Goal: Task Accomplishment & Management: Use online tool/utility

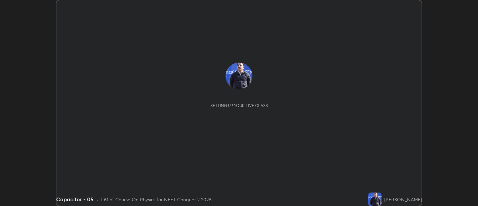
scroll to position [206, 477]
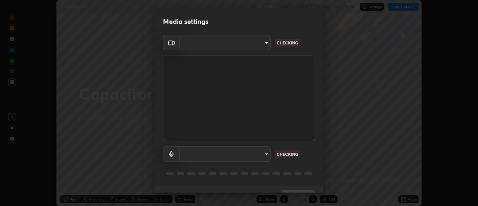
type input "5a9c64065a3e29c9c31a6b7a9ff9e817031cb4c5c4c854802c7367245204b345"
type input "d0ee5f3f7790e39fe9c24bf525e68a1693f1d2dabf2fd60fb67e49e23b421a8e"
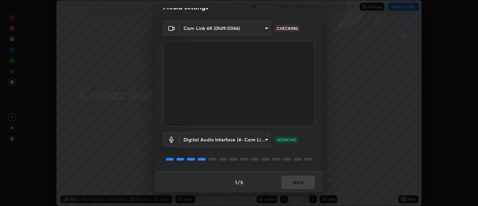
click at [297, 185] on div "1 / 5 Next" at bounding box center [239, 181] width 168 height 21
click at [249, 31] on body "Erase all Capacitor - 05 Recording WAS SCHEDULED TO START AT 5:50 PM Settings S…" at bounding box center [239, 103] width 478 height 206
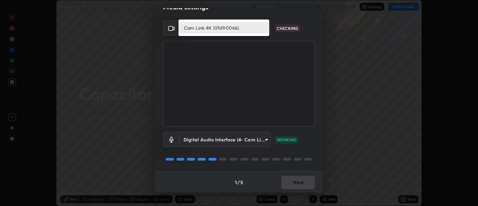
click at [252, 29] on li "Cam Link 4K (0fd9:0066)" at bounding box center [223, 27] width 91 height 11
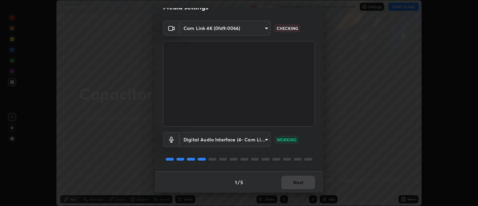
click at [251, 28] on div "Cam Link 4K (0fd9:0066)" at bounding box center [239, 103] width 478 height 206
click at [254, 29] on body "Erase all Capacitor - 05 Recording WAS SCHEDULED TO START AT 5:50 PM Settings S…" at bounding box center [239, 103] width 478 height 206
click at [248, 29] on div "Cam Link 4K (0fd9:0066)" at bounding box center [239, 103] width 478 height 206
click at [251, 30] on body "Erase all Capacitor - 05 Recording WAS SCHEDULED TO START AT 5:50 PM Settings S…" at bounding box center [239, 103] width 478 height 206
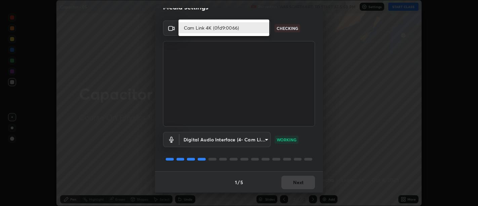
click at [251, 29] on li "Cam Link 4K (0fd9:0066)" at bounding box center [223, 27] width 91 height 11
click at [252, 29] on div "Cam Link 4K (0fd9:0066)" at bounding box center [239, 103] width 478 height 206
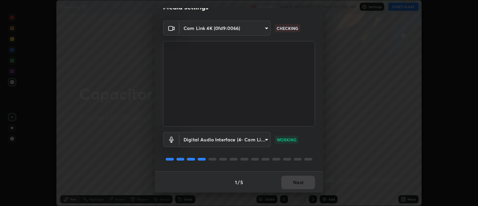
click at [253, 28] on body "Erase all Capacitor - 05 Recording WAS SCHEDULED TO START AT 5:50 PM Settings S…" at bounding box center [239, 103] width 478 height 206
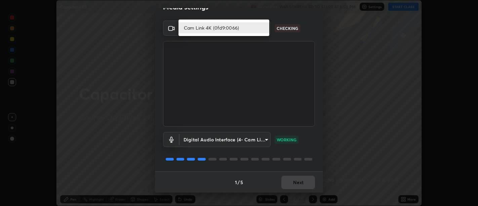
click at [252, 28] on li "Cam Link 4K (0fd9:0066)" at bounding box center [223, 27] width 91 height 11
click at [250, 27] on div "Cam Link 4K (0fd9:0066)" at bounding box center [239, 103] width 478 height 206
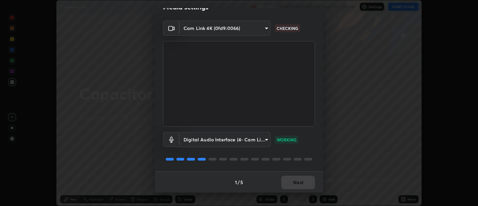
click at [249, 29] on body "Erase all Capacitor - 05 Recording WAS SCHEDULED TO START AT 5:50 PM Settings S…" at bounding box center [239, 103] width 478 height 206
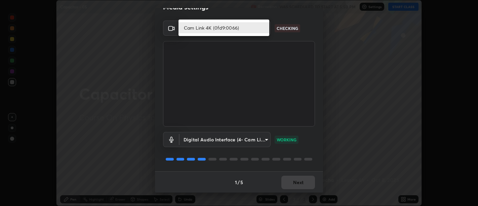
click at [249, 29] on li "Cam Link 4K (0fd9:0066)" at bounding box center [223, 27] width 91 height 11
click at [249, 29] on div "Cam Link 4K (0fd9:0066)" at bounding box center [239, 103] width 478 height 206
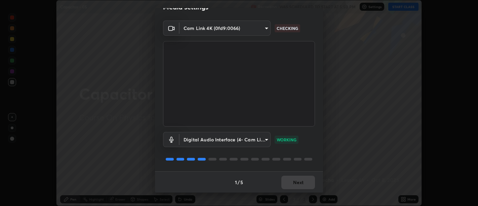
click at [249, 29] on body "Erase all Capacitor - 05 Recording WAS SCHEDULED TO START AT 5:50 PM Settings S…" at bounding box center [239, 103] width 478 height 206
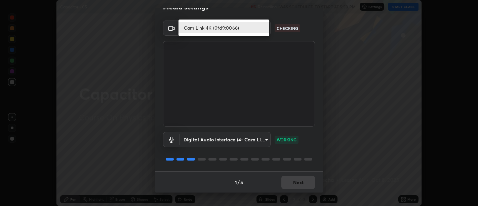
click at [255, 30] on li "Cam Link 4K (0fd9:0066)" at bounding box center [223, 27] width 91 height 11
click at [263, 29] on div "Cam Link 4K (0fd9:0066)" at bounding box center [239, 103] width 478 height 206
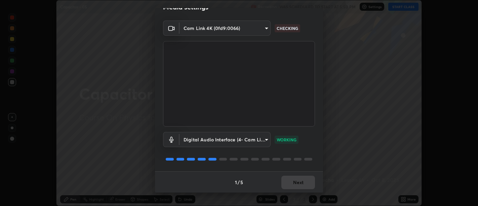
click at [266, 28] on body "Erase all Capacitor - 05 Recording WAS SCHEDULED TO START AT 5:50 PM Settings S…" at bounding box center [239, 103] width 478 height 206
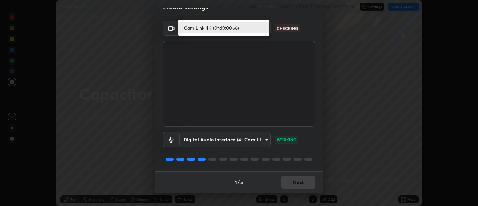
click at [266, 28] on li "Cam Link 4K (0fd9:0066)" at bounding box center [223, 27] width 91 height 11
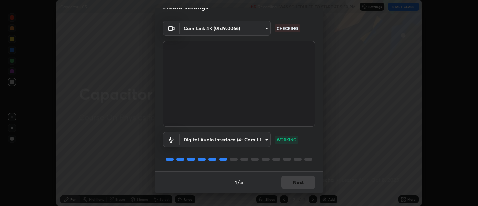
click at [266, 28] on div "Cam Link 4K (0fd9:0066)" at bounding box center [239, 103] width 478 height 206
click at [265, 29] on body "Erase all Capacitor - 05 Recording WAS SCHEDULED TO START AT 5:50 PM Settings S…" at bounding box center [239, 103] width 478 height 206
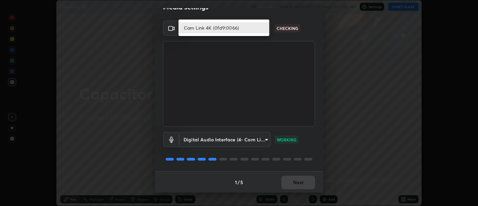
click at [260, 28] on li "Cam Link 4K (0fd9:0066)" at bounding box center [223, 27] width 91 height 11
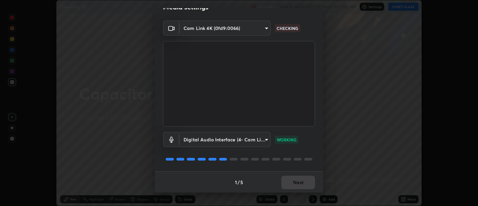
click at [260, 27] on div "Cam Link 4K (0fd9:0066)" at bounding box center [239, 103] width 478 height 206
click at [260, 28] on body "Erase all Capacitor - 05 Recording WAS SCHEDULED TO START AT 5:50 PM Settings S…" at bounding box center [239, 103] width 478 height 206
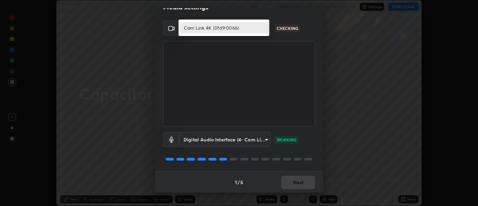
click at [259, 29] on li "Cam Link 4K (0fd9:0066)" at bounding box center [223, 27] width 91 height 11
click at [261, 29] on div "Cam Link 4K (0fd9:0066)" at bounding box center [239, 103] width 478 height 206
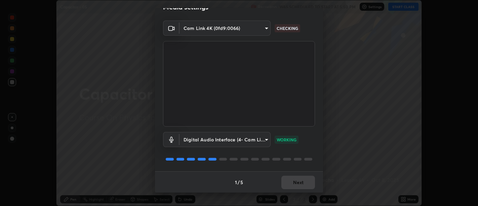
click at [263, 29] on body "Erase all Capacitor - 05 Recording WAS SCHEDULED TO START AT 5:50 PM Settings S…" at bounding box center [239, 103] width 478 height 206
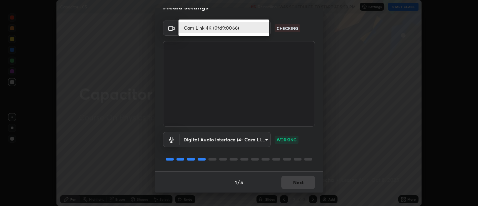
click at [262, 29] on li "Cam Link 4K (0fd9:0066)" at bounding box center [223, 27] width 91 height 11
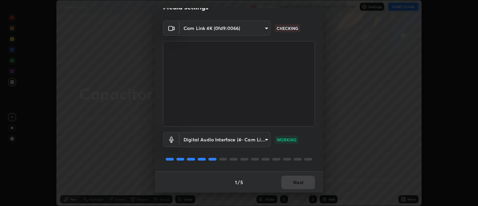
click at [261, 29] on div "Cam Link 4K (0fd9:0066)" at bounding box center [239, 103] width 478 height 206
click at [261, 29] on body "Erase all Capacitor - 05 Recording WAS SCHEDULED TO START AT 5:50 PM Settings S…" at bounding box center [239, 103] width 478 height 206
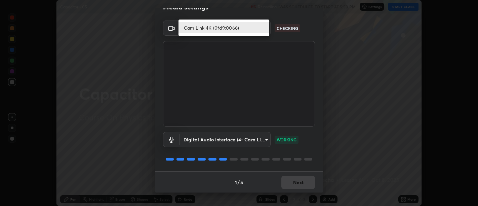
click at [239, 24] on li "Cam Link 4K (0fd9:0066)" at bounding box center [223, 27] width 91 height 11
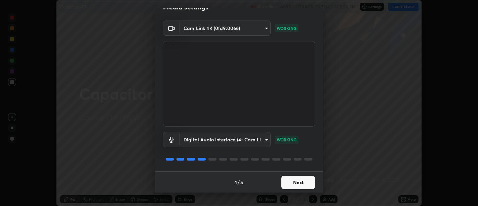
click at [303, 179] on button "Next" at bounding box center [298, 181] width 34 height 13
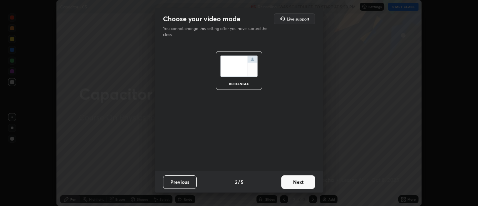
scroll to position [0, 0]
click at [305, 179] on button "Next" at bounding box center [298, 181] width 34 height 13
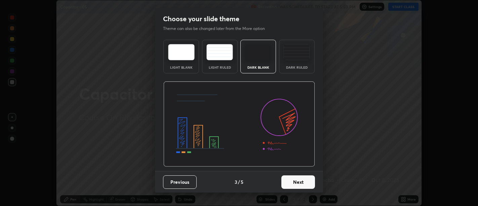
click at [304, 179] on button "Next" at bounding box center [298, 181] width 34 height 13
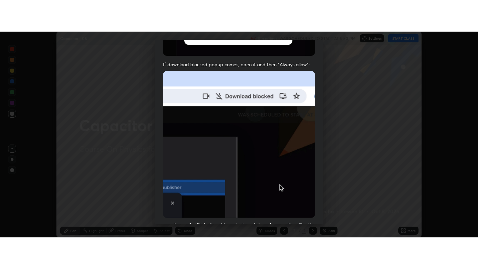
scroll to position [151, 0]
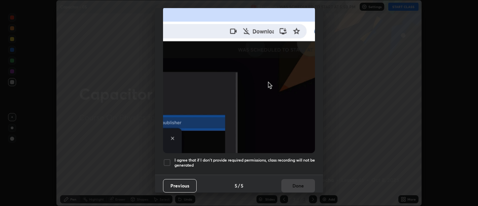
click at [291, 157] on h5 "I agree that if I don't provide required permissions, class recording will not …" at bounding box center [244, 162] width 140 height 10
click at [295, 158] on h5 "I agree that if I don't provide required permissions, class recording will not …" at bounding box center [244, 162] width 140 height 10
click at [305, 162] on h5 "I agree that if I don't provide required permissions, class recording will not …" at bounding box center [244, 162] width 140 height 10
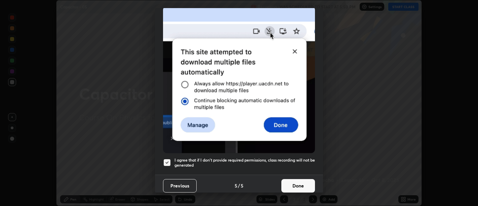
click at [303, 180] on button "Done" at bounding box center [298, 185] width 34 height 13
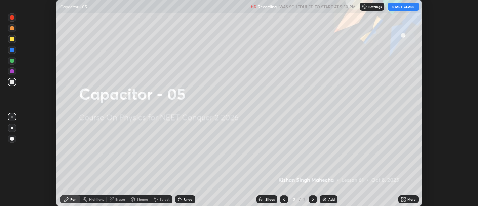
click at [403, 196] on div "More" at bounding box center [408, 199] width 20 height 8
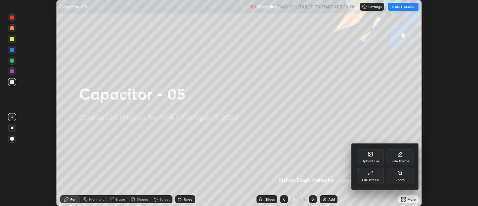
click at [368, 169] on div "Full screen" at bounding box center [370, 176] width 27 height 16
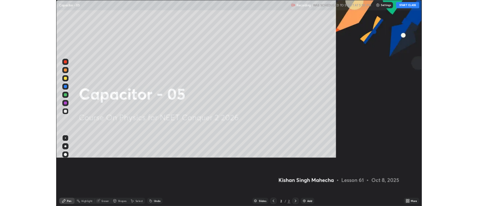
scroll to position [269, 478]
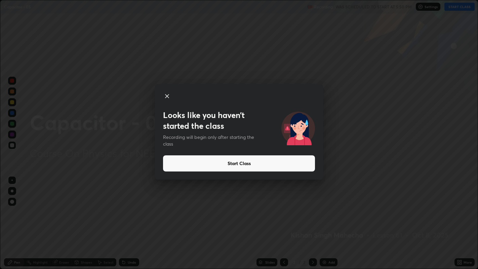
click at [237, 163] on button "Start Class" at bounding box center [239, 163] width 152 height 16
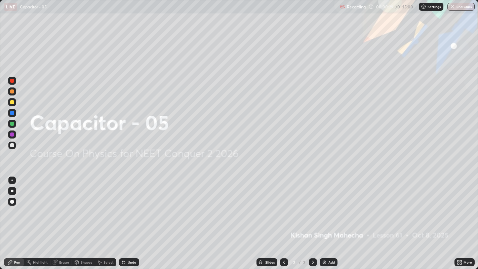
click at [328, 205] on div "Add" at bounding box center [331, 261] width 6 height 3
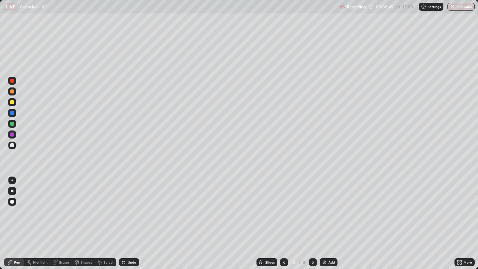
click at [11, 146] on div at bounding box center [12, 145] width 4 height 4
click at [126, 205] on div "Undo" at bounding box center [129, 262] width 20 height 8
click at [128, 205] on div "Undo" at bounding box center [132, 261] width 8 height 3
click at [102, 205] on div "Select" at bounding box center [105, 262] width 21 height 8
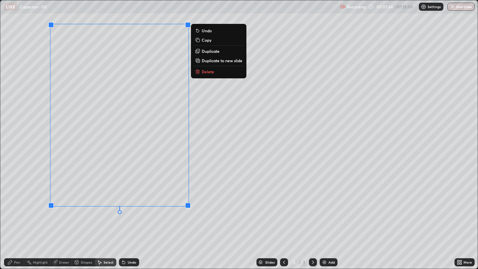
click at [232, 51] on button "Duplicate" at bounding box center [218, 51] width 50 height 8
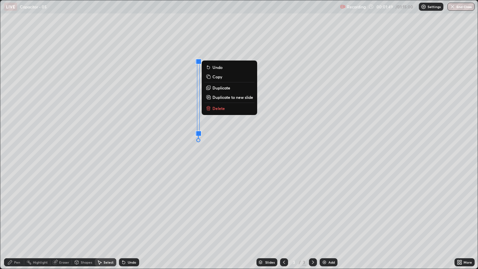
click at [131, 205] on div "Undo" at bounding box center [132, 261] width 8 height 3
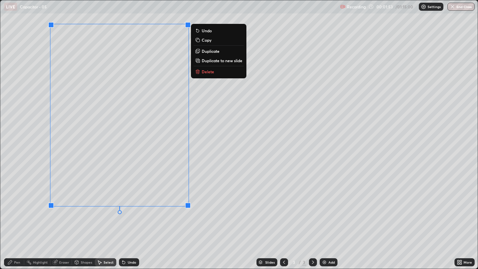
click at [212, 51] on p "Duplicate" at bounding box center [210, 50] width 18 height 5
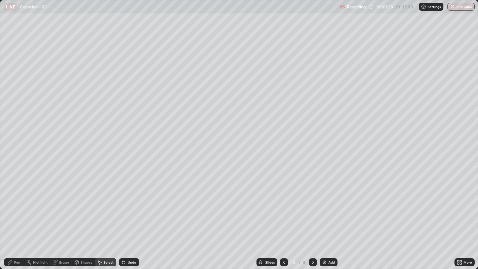
click at [12, 205] on icon at bounding box center [9, 261] width 5 height 5
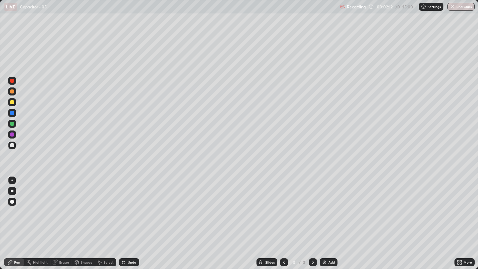
click at [11, 123] on div at bounding box center [12, 124] width 4 height 4
click at [12, 102] on div at bounding box center [12, 102] width 4 height 4
click at [123, 205] on icon at bounding box center [123, 262] width 3 height 3
click at [124, 205] on icon at bounding box center [123, 261] width 5 height 5
click at [104, 205] on div "Select" at bounding box center [108, 261] width 10 height 3
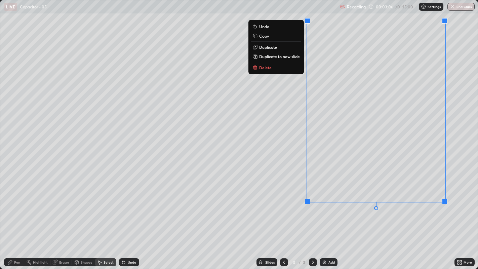
click at [271, 56] on p "Duplicate to new slide" at bounding box center [279, 56] width 41 height 5
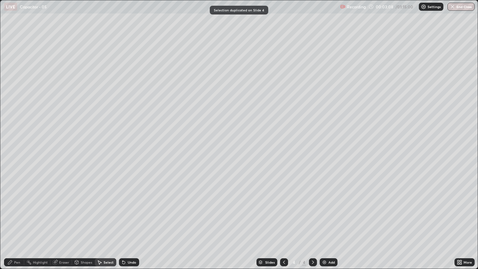
click at [283, 205] on icon at bounding box center [283, 261] width 5 height 5
click at [14, 205] on div "Pen" at bounding box center [14, 262] width 20 height 8
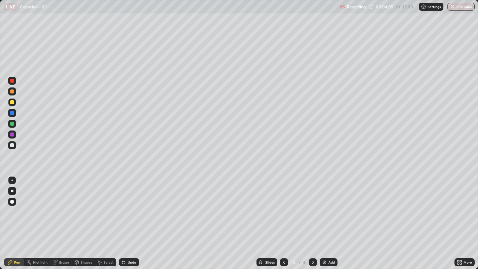
click at [131, 205] on div "Undo" at bounding box center [129, 262] width 20 height 8
click at [121, 205] on icon at bounding box center [123, 261] width 5 height 5
click at [124, 205] on icon at bounding box center [123, 262] width 3 height 3
click at [127, 205] on div "Undo" at bounding box center [129, 262] width 20 height 8
click at [128, 205] on div "Undo" at bounding box center [132, 261] width 8 height 3
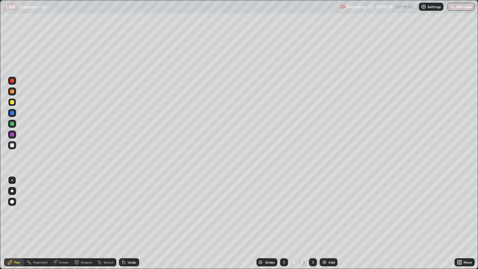
click at [130, 205] on div "Undo" at bounding box center [132, 261] width 8 height 3
click at [129, 205] on div "Undo" at bounding box center [129, 262] width 20 height 8
click at [128, 205] on div "Undo" at bounding box center [132, 261] width 8 height 3
click at [11, 144] on div at bounding box center [12, 145] width 4 height 4
click at [13, 91] on div at bounding box center [12, 91] width 4 height 4
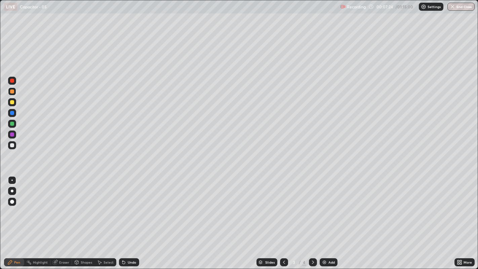
click at [61, 205] on div "Eraser" at bounding box center [64, 261] width 10 height 3
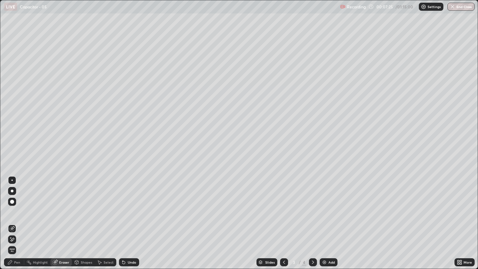
click at [18, 205] on div "Pen" at bounding box center [17, 261] width 6 height 3
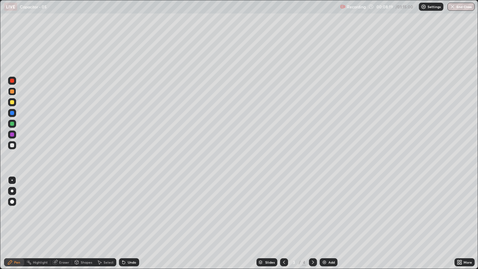
click at [312, 205] on icon at bounding box center [312, 261] width 5 height 5
click at [12, 145] on div at bounding box center [12, 145] width 4 height 4
click at [283, 205] on icon at bounding box center [284, 261] width 2 height 3
click at [130, 205] on div "Undo" at bounding box center [132, 261] width 8 height 3
click at [126, 205] on div "Undo" at bounding box center [129, 262] width 20 height 8
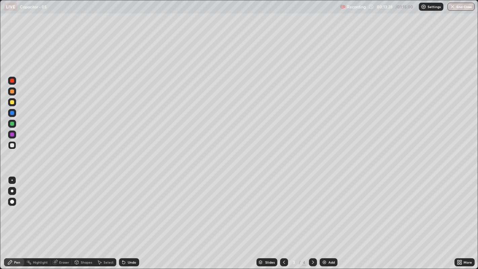
click at [127, 205] on div "Undo" at bounding box center [129, 262] width 20 height 8
click at [312, 205] on icon at bounding box center [312, 261] width 5 height 5
click at [10, 102] on div at bounding box center [12, 102] width 4 height 4
click at [283, 205] on icon at bounding box center [283, 261] width 5 height 5
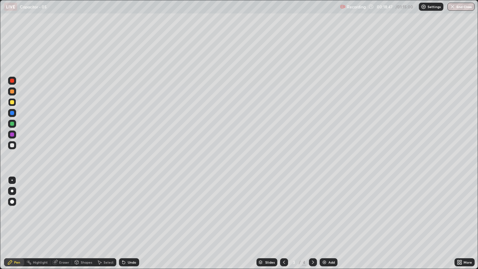
click at [283, 205] on icon at bounding box center [284, 261] width 2 height 3
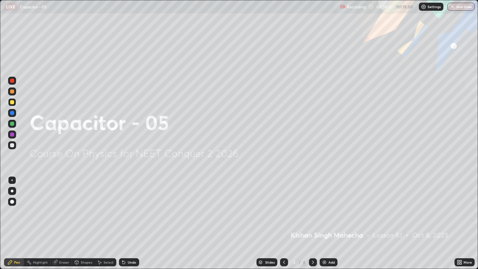
click at [312, 205] on icon at bounding box center [312, 261] width 5 height 5
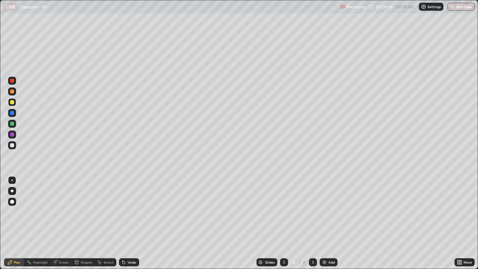
click at [12, 124] on div at bounding box center [12, 124] width 4 height 4
click at [312, 205] on icon at bounding box center [312, 261] width 5 height 5
click at [328, 205] on div "Add" at bounding box center [331, 261] width 6 height 3
click at [12, 145] on div at bounding box center [12, 145] width 4 height 4
click at [126, 205] on div "Undo" at bounding box center [129, 262] width 20 height 8
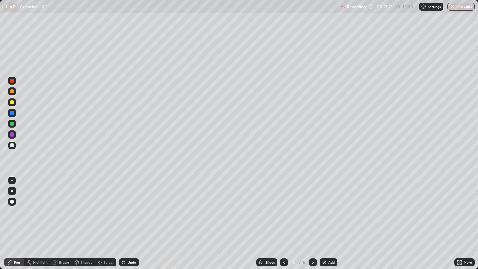
click at [104, 205] on div "Select" at bounding box center [108, 261] width 10 height 3
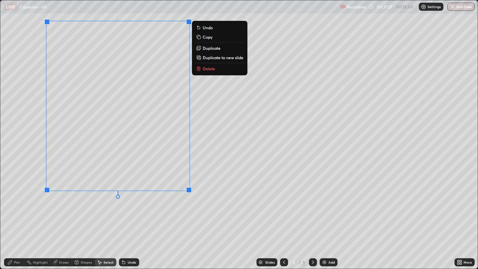
click at [207, 47] on p "Duplicate" at bounding box center [211, 47] width 18 height 5
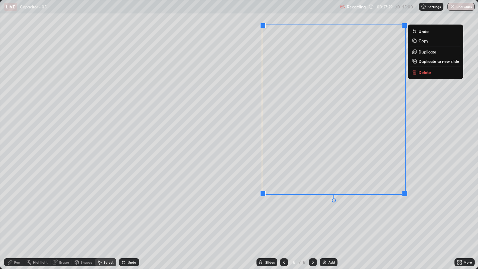
click at [231, 187] on div "0 ° Undo Copy Duplicate Duplicate to new slide Delete" at bounding box center [238, 134] width 477 height 268
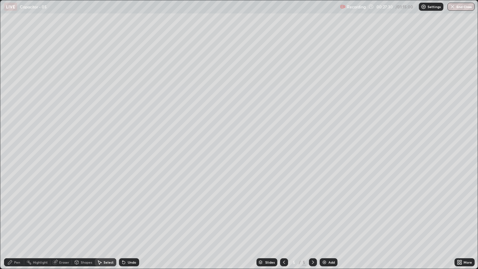
click at [17, 205] on div "Pen" at bounding box center [17, 261] width 6 height 3
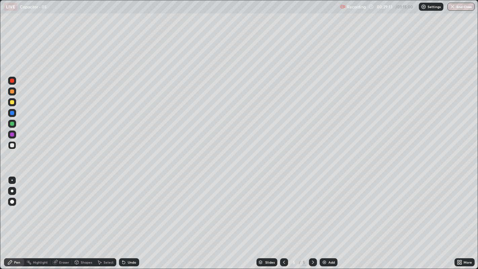
click at [59, 205] on div "Eraser" at bounding box center [64, 261] width 10 height 3
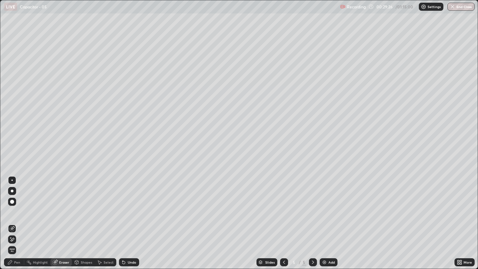
click at [12, 205] on icon at bounding box center [9, 261] width 5 height 5
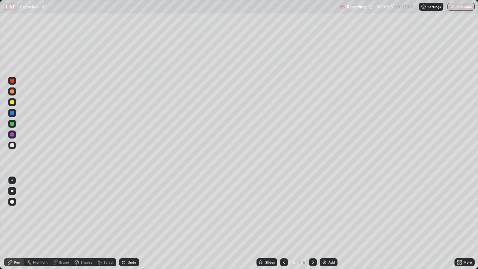
click at [13, 101] on div at bounding box center [12, 102] width 4 height 4
click at [59, 205] on div "Eraser" at bounding box center [64, 261] width 10 height 3
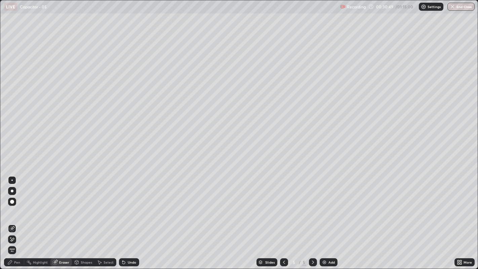
click at [14, 205] on div "Pen" at bounding box center [14, 262] width 20 height 8
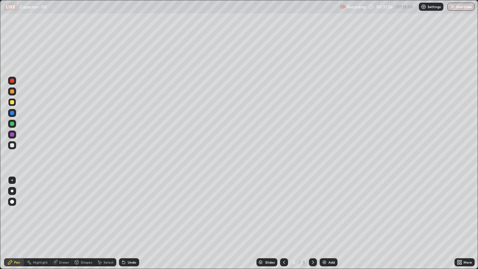
click at [10, 80] on div at bounding box center [12, 81] width 4 height 4
click at [13, 146] on div at bounding box center [12, 145] width 4 height 4
click at [124, 205] on icon at bounding box center [123, 261] width 5 height 5
click at [11, 125] on div at bounding box center [12, 124] width 4 height 4
click at [11, 146] on div at bounding box center [12, 145] width 4 height 4
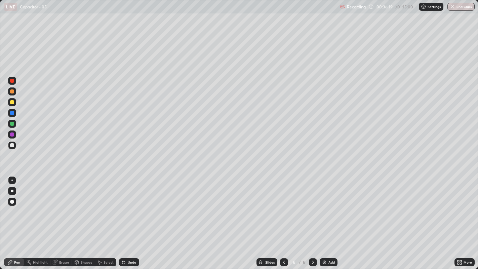
click at [12, 103] on div at bounding box center [12, 102] width 4 height 4
click at [60, 205] on div "Eraser" at bounding box center [60, 262] width 21 height 8
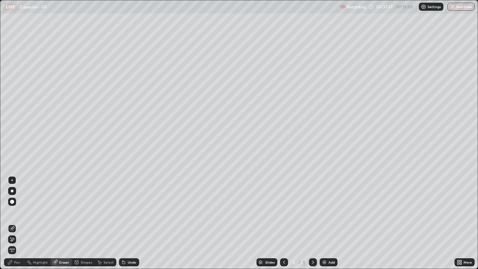
click at [10, 205] on icon at bounding box center [10, 262] width 4 height 4
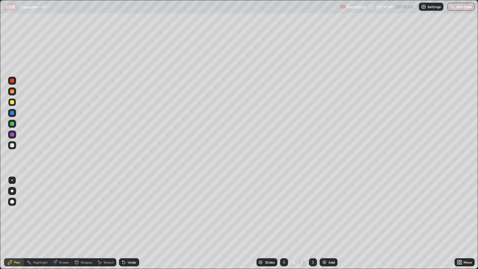
click at [13, 143] on div at bounding box center [12, 145] width 8 height 8
click at [12, 205] on icon at bounding box center [9, 261] width 5 height 5
click at [8, 102] on div at bounding box center [12, 102] width 8 height 8
click at [12, 82] on div at bounding box center [12, 81] width 4 height 4
click at [12, 123] on div at bounding box center [12, 124] width 4 height 4
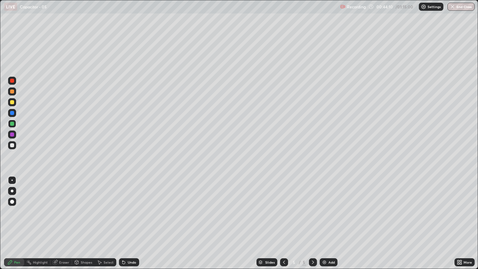
click at [64, 205] on div "Eraser" at bounding box center [64, 261] width 10 height 3
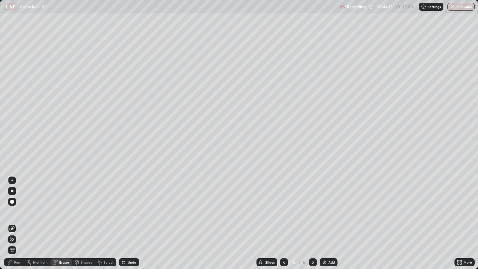
click at [14, 205] on div "Pen" at bounding box center [17, 261] width 6 height 3
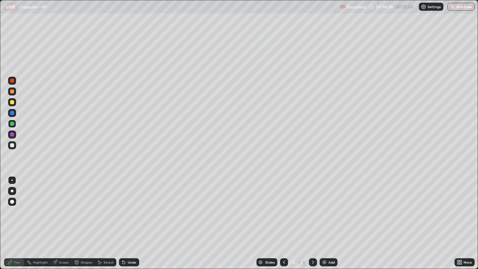
click at [12, 82] on div at bounding box center [12, 81] width 4 height 4
click at [99, 205] on icon at bounding box center [100, 262] width 4 height 4
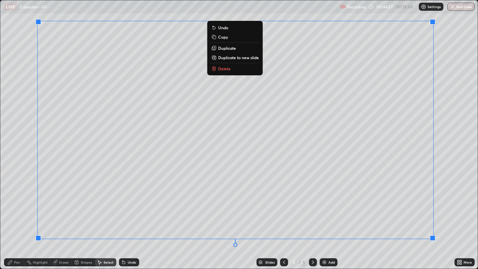
click at [239, 55] on p "Duplicate to new slide" at bounding box center [238, 57] width 41 height 5
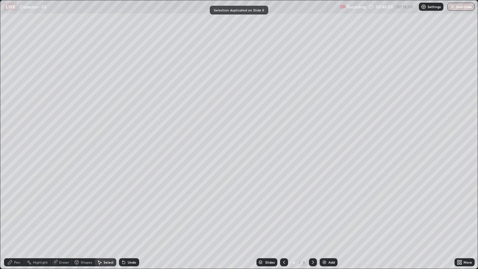
click at [283, 205] on icon at bounding box center [283, 261] width 5 height 5
click at [315, 205] on div at bounding box center [313, 262] width 8 height 8
click at [12, 205] on icon at bounding box center [10, 262] width 4 height 4
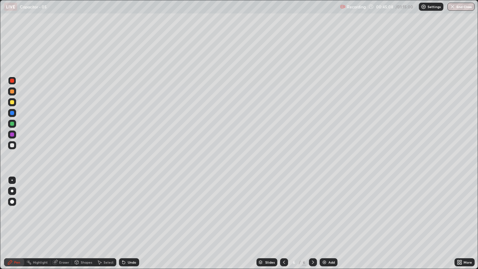
click at [10, 122] on div at bounding box center [12, 124] width 4 height 4
click at [60, 205] on div "Eraser" at bounding box center [64, 261] width 10 height 3
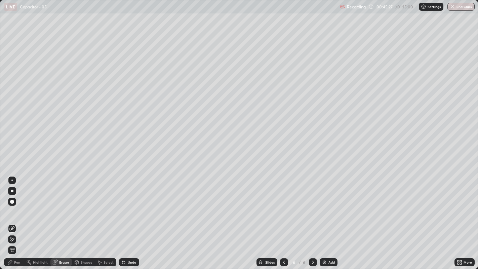
click at [17, 205] on div "Pen" at bounding box center [17, 261] width 6 height 3
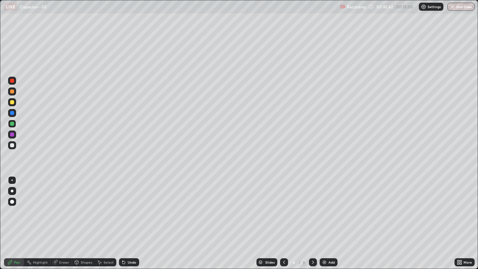
click at [127, 205] on div "Undo" at bounding box center [129, 262] width 20 height 8
click at [12, 80] on div at bounding box center [12, 81] width 4 height 4
click at [126, 205] on div "Undo" at bounding box center [129, 262] width 20 height 8
click at [128, 205] on div "Undo" at bounding box center [132, 261] width 8 height 3
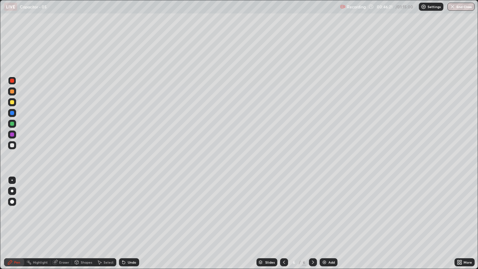
click at [130, 205] on div "Undo" at bounding box center [132, 261] width 8 height 3
click at [129, 205] on div "Undo" at bounding box center [132, 261] width 8 height 3
click at [283, 205] on icon at bounding box center [283, 261] width 5 height 5
click at [312, 205] on icon at bounding box center [312, 261] width 5 height 5
click at [312, 205] on icon at bounding box center [313, 261] width 2 height 3
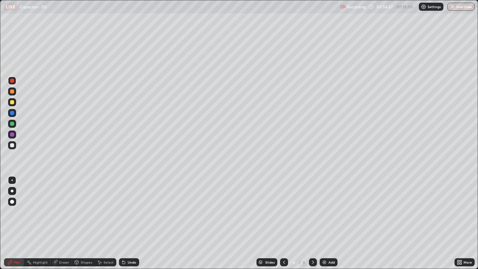
click at [323, 205] on img at bounding box center [323, 261] width 5 height 5
click at [11, 145] on div at bounding box center [12, 145] width 4 height 4
click at [283, 205] on icon at bounding box center [283, 261] width 5 height 5
click at [316, 205] on div at bounding box center [313, 262] width 8 height 8
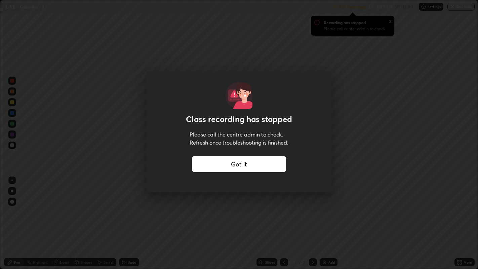
click at [264, 162] on div "Got it" at bounding box center [239, 164] width 94 height 16
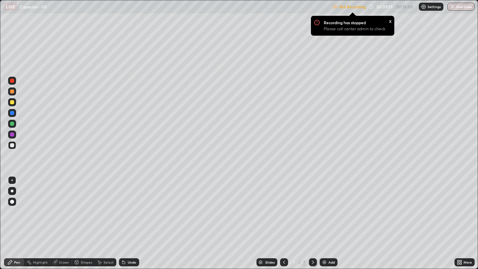
click at [430, 10] on div "Settings" at bounding box center [430, 7] width 25 height 8
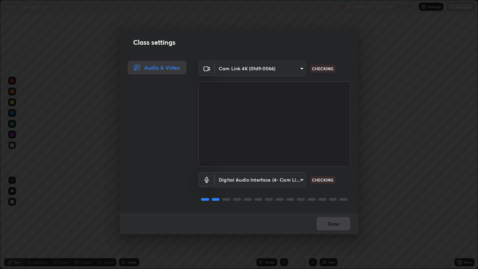
click at [326, 205] on div "Done" at bounding box center [239, 223] width 238 height 21
click at [333, 205] on button "Done" at bounding box center [333, 223] width 34 height 13
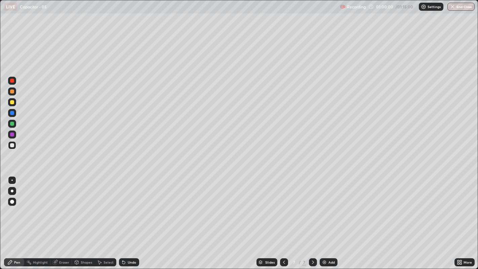
click at [125, 205] on div "Undo" at bounding box center [129, 262] width 20 height 8
click at [123, 205] on icon at bounding box center [123, 262] width 3 height 3
click at [323, 205] on img at bounding box center [323, 261] width 5 height 5
click at [11, 102] on div at bounding box center [12, 102] width 4 height 4
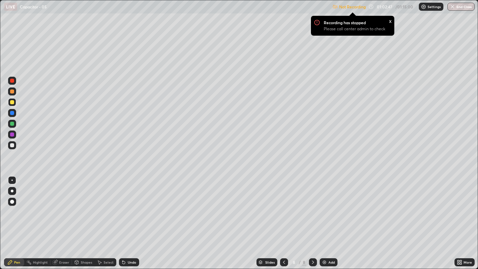
click at [423, 7] on img at bounding box center [422, 6] width 5 height 5
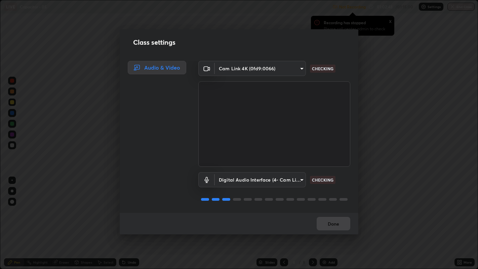
click at [337, 205] on div "Done" at bounding box center [239, 223] width 238 height 21
click at [298, 68] on body "Erase all LIVE Capacitor - 05 Not Recording Recording has stopped Please call c…" at bounding box center [239, 134] width 478 height 269
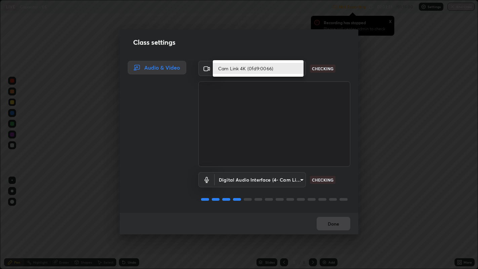
click at [299, 70] on li "Cam Link 4K (0fd9:0066)" at bounding box center [258, 68] width 91 height 11
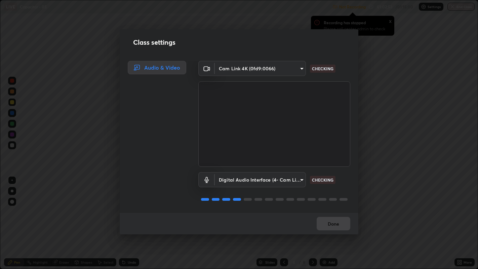
click at [299, 177] on body "Erase all LIVE Capacitor - 05 Not Recording Recording has stopped Please call c…" at bounding box center [239, 134] width 478 height 269
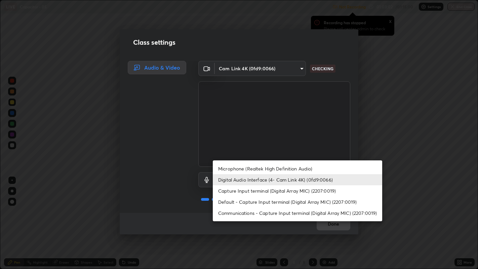
click at [325, 190] on li "Capture Input terminal (Digital Array MIC) (2207:0019)" at bounding box center [297, 190] width 169 height 11
type input "dd49790c7283da934b4b9971ff530f896784ed05cd85170632d0ed0f6104f45e"
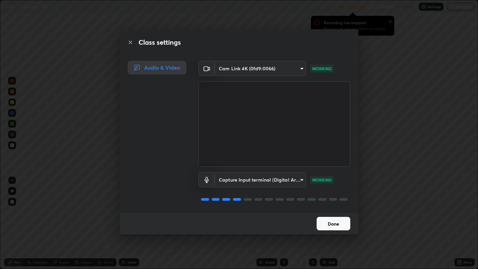
click at [339, 205] on button "Done" at bounding box center [333, 223] width 34 height 13
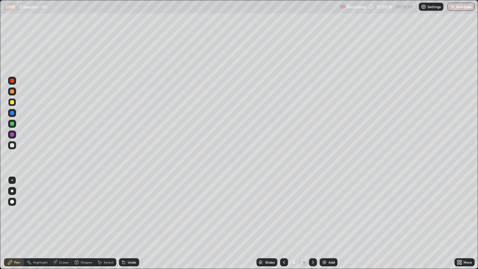
click at [12, 145] on div at bounding box center [12, 145] width 4 height 4
click at [12, 103] on div at bounding box center [12, 102] width 4 height 4
click at [123, 205] on icon at bounding box center [123, 261] width 5 height 5
click at [11, 82] on div at bounding box center [12, 81] width 4 height 4
click at [12, 145] on div at bounding box center [12, 145] width 4 height 4
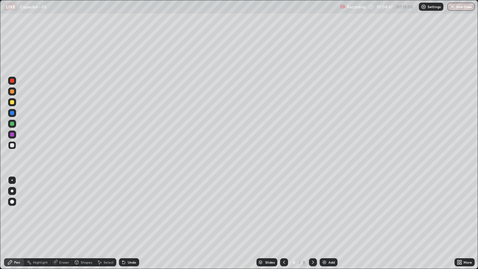
click at [126, 205] on div "Undo" at bounding box center [129, 262] width 20 height 8
click at [128, 205] on div "Undo" at bounding box center [132, 261] width 8 height 3
click at [12, 102] on div at bounding box center [12, 102] width 4 height 4
click at [11, 80] on div at bounding box center [12, 81] width 4 height 4
click at [12, 101] on div at bounding box center [12, 102] width 4 height 4
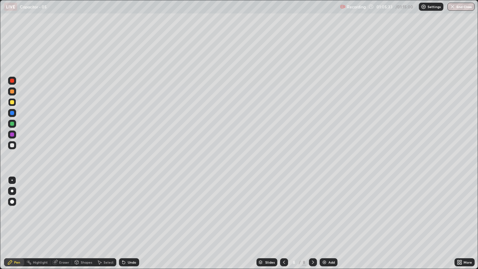
click at [12, 143] on div at bounding box center [12, 145] width 4 height 4
click at [124, 205] on icon at bounding box center [123, 261] width 5 height 5
click at [12, 81] on div at bounding box center [12, 81] width 4 height 4
click at [12, 102] on div at bounding box center [12, 102] width 4 height 4
click at [127, 205] on div "Undo" at bounding box center [129, 262] width 20 height 8
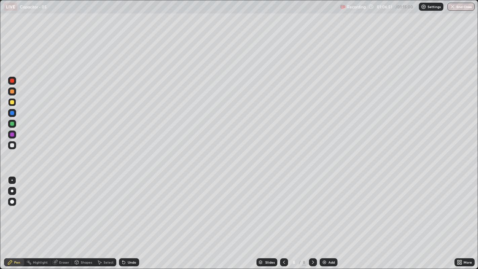
click at [126, 205] on div "Undo" at bounding box center [129, 262] width 20 height 8
click at [10, 80] on div at bounding box center [12, 81] width 4 height 4
click at [283, 205] on icon at bounding box center [283, 261] width 5 height 5
click at [312, 205] on icon at bounding box center [312, 261] width 5 height 5
click at [463, 4] on button "End Class" at bounding box center [461, 7] width 27 height 8
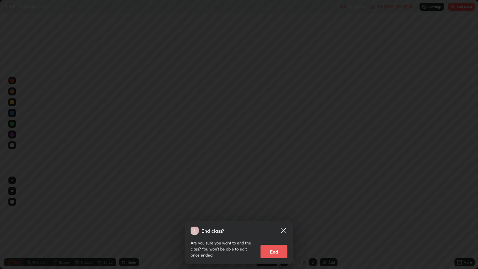
click at [312, 177] on div "End class? Are you sure you want to end the class? You won’t be able to edit on…" at bounding box center [239, 134] width 478 height 269
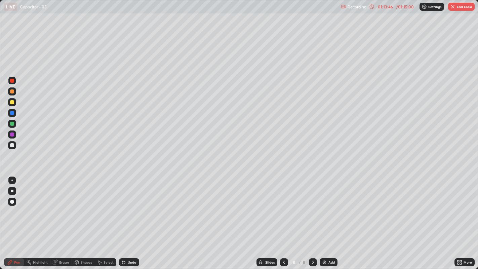
click at [462, 8] on button "End Class" at bounding box center [461, 7] width 27 height 8
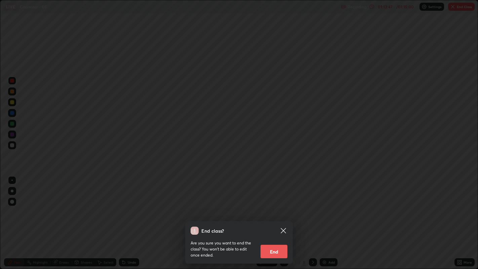
click at [275, 205] on button "End" at bounding box center [273, 250] width 27 height 13
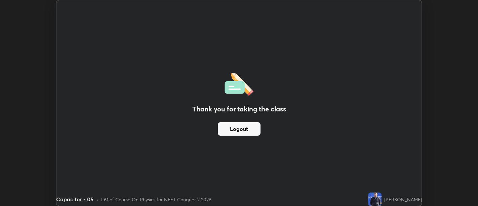
scroll to position [33374, 33102]
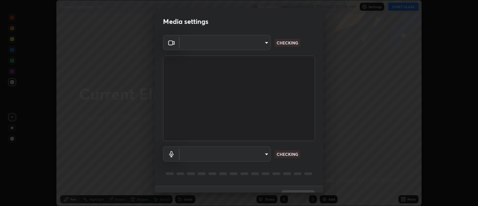
scroll to position [14, 0]
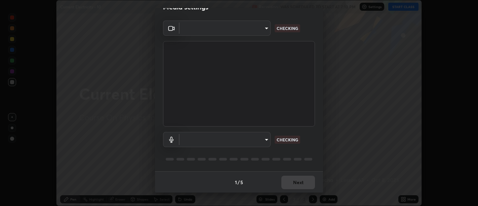
type input "5a9c64065a3e29c9c31a6b7a9ff9e817031cb4c5c4c854802c7367245204b345"
type input "dd49790c7283da934b4b9971ff530f896784ed05cd85170632d0ed0f6104f45e"
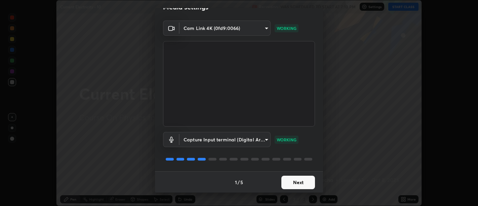
click at [300, 184] on button "Next" at bounding box center [298, 181] width 34 height 13
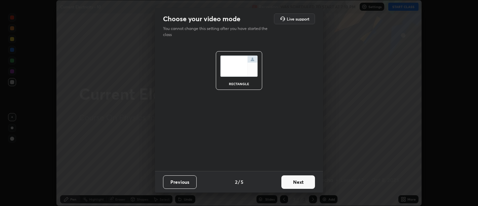
scroll to position [0, 0]
click at [303, 184] on button "Next" at bounding box center [298, 181] width 34 height 13
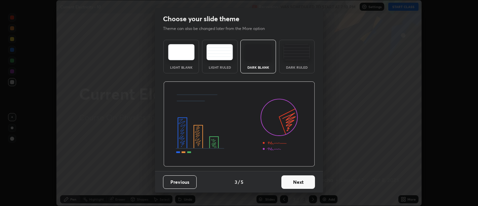
click at [302, 184] on button "Next" at bounding box center [298, 181] width 34 height 13
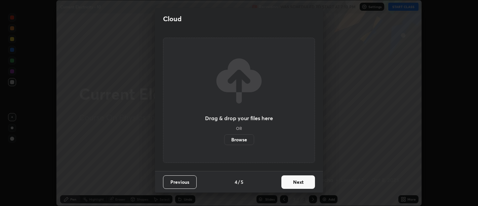
click at [300, 183] on button "Next" at bounding box center [298, 181] width 34 height 13
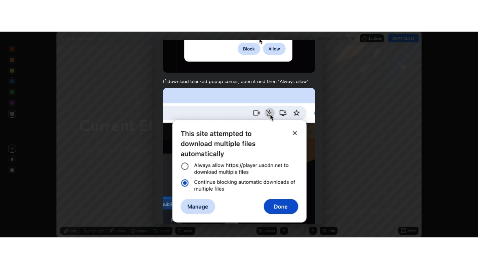
scroll to position [151, 0]
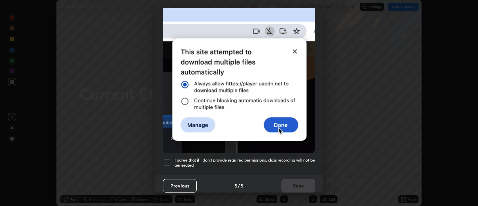
click at [288, 158] on h5 "I agree that if I don't provide required permissions, class recording will not …" at bounding box center [244, 162] width 140 height 10
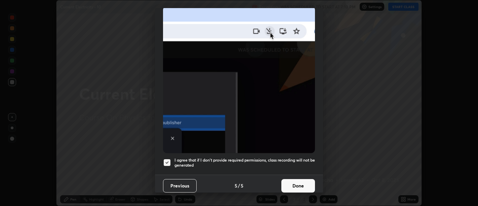
click at [304, 179] on button "Done" at bounding box center [298, 185] width 34 height 13
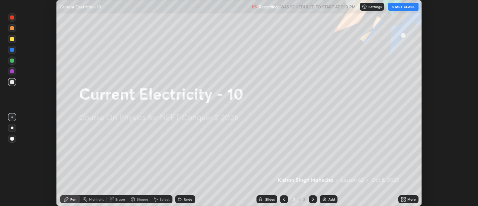
click at [403, 197] on icon at bounding box center [404, 198] width 2 height 2
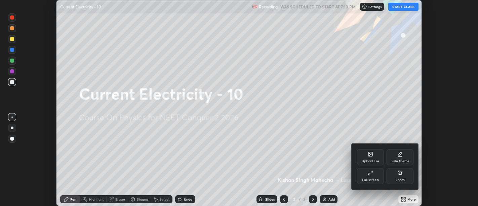
click at [366, 176] on div "Full screen" at bounding box center [370, 176] width 27 height 16
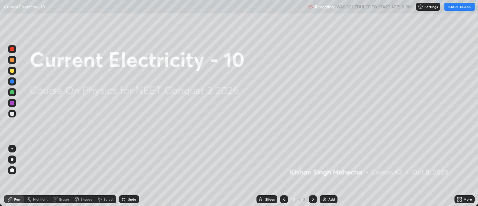
scroll to position [269, 478]
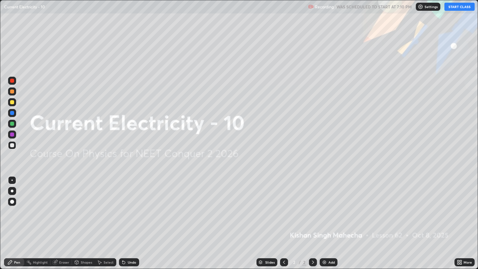
click at [458, 6] on button "START CLASS" at bounding box center [459, 7] width 30 height 8
click at [325, 205] on img at bounding box center [323, 261] width 5 height 5
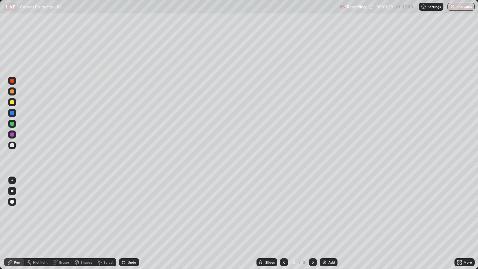
click at [12, 144] on div at bounding box center [12, 145] width 4 height 4
click at [125, 205] on icon at bounding box center [123, 261] width 5 height 5
click at [128, 205] on div "Undo" at bounding box center [132, 261] width 8 height 3
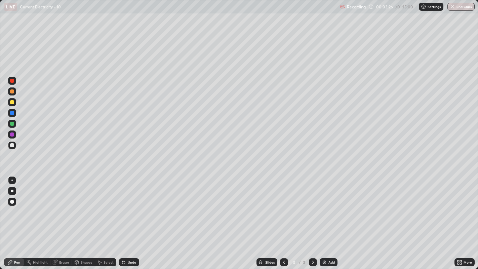
click at [131, 205] on div "Undo" at bounding box center [132, 261] width 8 height 3
click at [126, 205] on div "Undo" at bounding box center [129, 262] width 20 height 8
click at [123, 205] on icon at bounding box center [123, 262] width 3 height 3
click at [129, 205] on div "Undo" at bounding box center [132, 261] width 8 height 3
click at [128, 205] on div "Undo" at bounding box center [132, 261] width 8 height 3
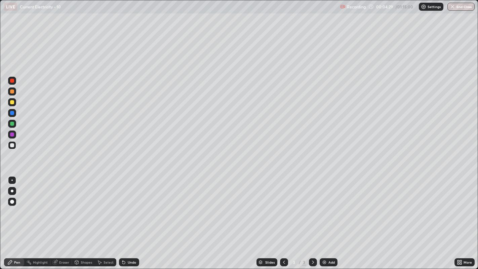
click at [13, 101] on div at bounding box center [12, 102] width 4 height 4
click at [324, 205] on img at bounding box center [323, 261] width 5 height 5
click at [123, 205] on icon at bounding box center [123, 262] width 3 height 3
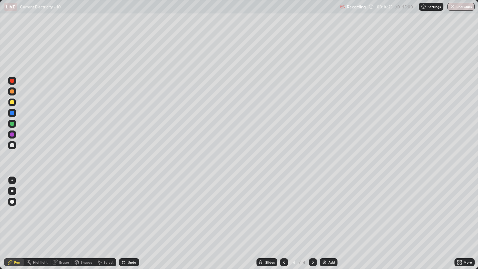
click at [124, 205] on icon at bounding box center [123, 262] width 3 height 3
click at [132, 205] on div "Undo" at bounding box center [132, 261] width 8 height 3
click at [14, 124] on div at bounding box center [12, 124] width 4 height 4
click at [13, 80] on div at bounding box center [12, 81] width 4 height 4
click at [12, 145] on div at bounding box center [12, 145] width 4 height 4
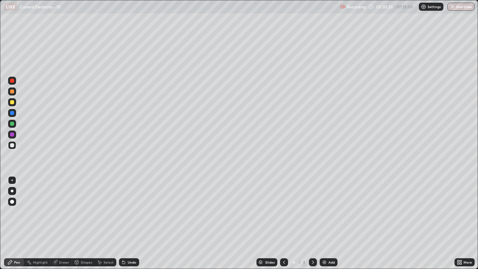
click at [131, 205] on div "Undo" at bounding box center [132, 261] width 8 height 3
click at [325, 205] on img at bounding box center [323, 261] width 5 height 5
click at [18, 205] on div "Pen" at bounding box center [17, 261] width 6 height 3
click at [13, 100] on div at bounding box center [12, 102] width 4 height 4
click at [123, 205] on icon at bounding box center [123, 262] width 3 height 3
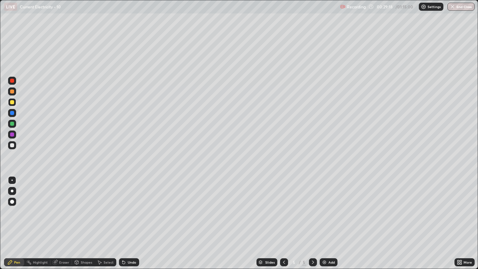
click at [130, 205] on div "Undo" at bounding box center [132, 261] width 8 height 3
click at [41, 205] on div "Highlight" at bounding box center [40, 261] width 15 height 3
click at [14, 205] on div "Pen" at bounding box center [14, 262] width 20 height 8
click at [58, 205] on div "Eraser" at bounding box center [60, 262] width 21 height 8
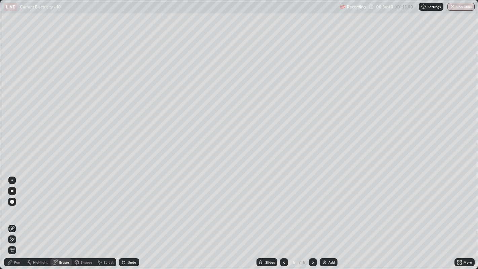
click at [12, 205] on span "Erase all" at bounding box center [11, 250] width 7 height 4
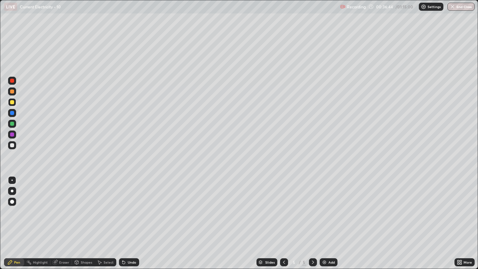
click at [12, 145] on div at bounding box center [12, 145] width 4 height 4
click at [123, 205] on icon at bounding box center [123, 262] width 3 height 3
click at [122, 205] on icon at bounding box center [122, 260] width 1 height 1
click at [123, 205] on icon at bounding box center [123, 261] width 5 height 5
click at [123, 205] on icon at bounding box center [123, 262] width 3 height 3
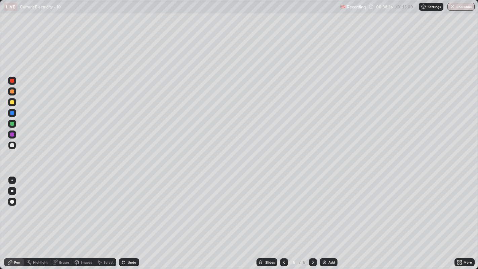
click at [123, 205] on icon at bounding box center [123, 262] width 3 height 3
click at [123, 205] on icon at bounding box center [123, 261] width 5 height 5
click at [122, 205] on icon at bounding box center [122, 260] width 1 height 1
click at [122, 205] on icon at bounding box center [123, 262] width 3 height 3
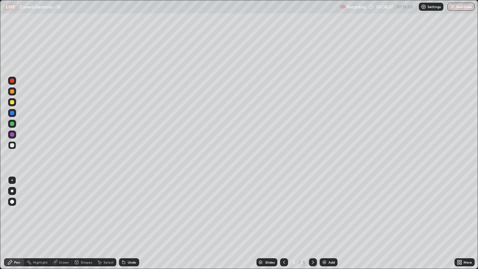
click at [122, 205] on icon at bounding box center [122, 260] width 1 height 1
click at [121, 205] on div "Undo" at bounding box center [127, 261] width 23 height 13
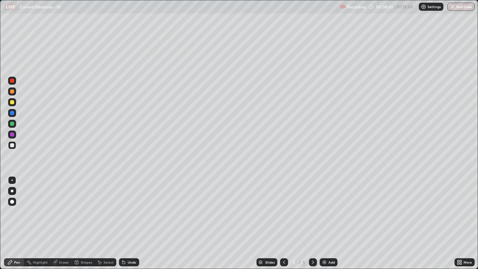
click at [12, 101] on div at bounding box center [12, 102] width 4 height 4
click at [12, 92] on div at bounding box center [12, 91] width 4 height 4
click at [12, 145] on div at bounding box center [12, 145] width 4 height 4
click at [12, 91] on div at bounding box center [12, 91] width 4 height 4
click at [10, 145] on div at bounding box center [12, 145] width 4 height 4
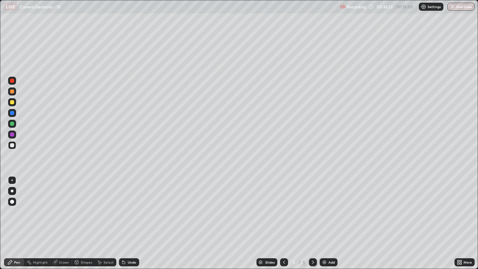
click at [323, 205] on img at bounding box center [323, 261] width 5 height 5
click at [128, 205] on div "Undo" at bounding box center [132, 261] width 8 height 3
click at [125, 205] on icon at bounding box center [123, 261] width 5 height 5
click at [12, 101] on div at bounding box center [12, 102] width 4 height 4
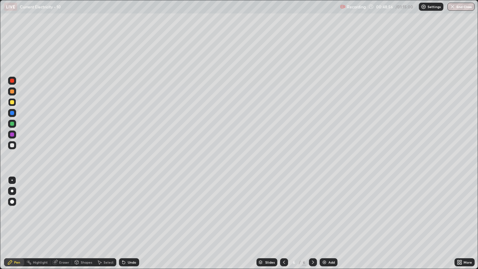
click at [130, 205] on div "Undo" at bounding box center [132, 261] width 8 height 3
click at [128, 205] on div "Undo" at bounding box center [132, 261] width 8 height 3
click at [129, 205] on div "Undo" at bounding box center [129, 262] width 20 height 8
click at [128, 205] on div "Undo" at bounding box center [132, 261] width 8 height 3
click at [127, 205] on div "Undo" at bounding box center [129, 262] width 20 height 8
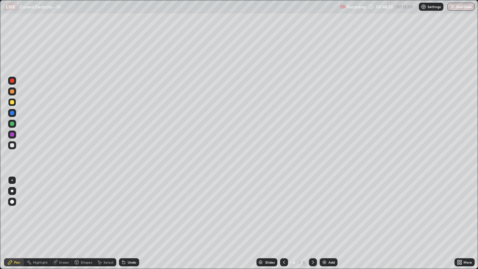
click at [127, 205] on div "Undo" at bounding box center [129, 262] width 20 height 8
click at [125, 205] on icon at bounding box center [123, 261] width 5 height 5
click at [122, 205] on icon at bounding box center [122, 260] width 1 height 1
click at [63, 205] on div "Eraser" at bounding box center [64, 261] width 10 height 3
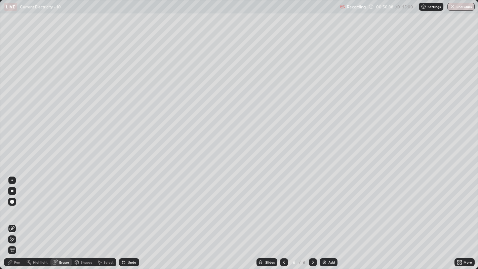
click at [16, 205] on div "Pen" at bounding box center [17, 261] width 6 height 3
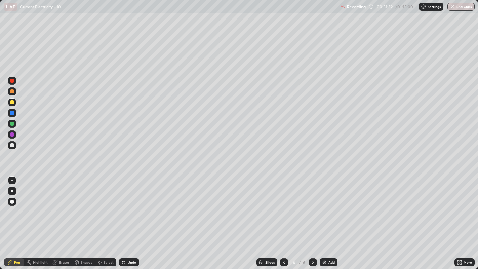
click at [10, 123] on div at bounding box center [12, 124] width 4 height 4
click at [127, 205] on div "Undo" at bounding box center [129, 262] width 20 height 8
click at [126, 205] on div "Undo" at bounding box center [129, 262] width 20 height 8
click at [128, 205] on div "Undo" at bounding box center [129, 262] width 20 height 8
click at [126, 205] on div "Undo" at bounding box center [129, 262] width 20 height 8
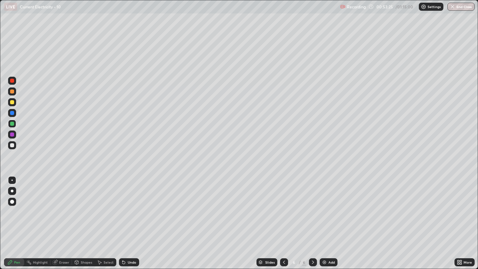
click at [128, 205] on div "Undo" at bounding box center [129, 262] width 20 height 8
click at [57, 205] on div "Eraser" at bounding box center [60, 262] width 21 height 8
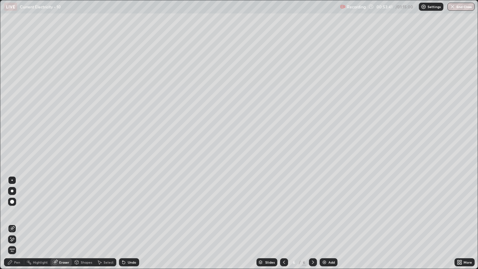
click at [12, 205] on icon at bounding box center [9, 261] width 5 height 5
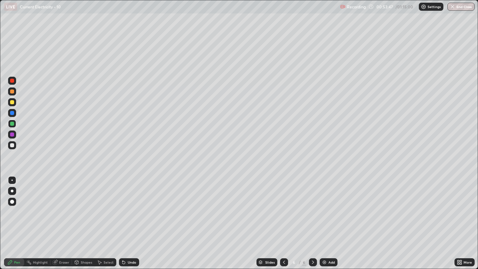
click at [130, 205] on div "Undo" at bounding box center [132, 261] width 8 height 3
click at [12, 143] on div at bounding box center [12, 145] width 4 height 4
click at [284, 205] on icon at bounding box center [283, 261] width 5 height 5
click at [13, 122] on div at bounding box center [12, 124] width 4 height 4
click at [124, 205] on icon at bounding box center [123, 261] width 5 height 5
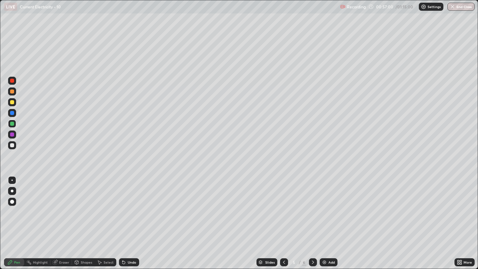
click at [126, 205] on div "Undo" at bounding box center [129, 262] width 20 height 8
click at [127, 205] on div "Undo" at bounding box center [129, 262] width 20 height 8
click at [128, 205] on div "Undo" at bounding box center [129, 262] width 20 height 8
click at [312, 205] on icon at bounding box center [312, 261] width 5 height 5
click at [456, 4] on button "End Class" at bounding box center [460, 7] width 27 height 8
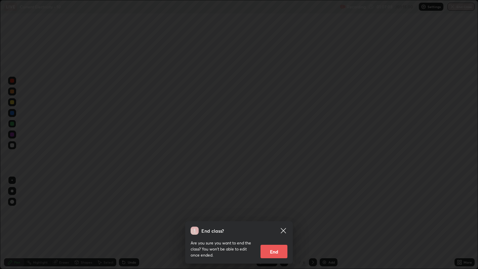
click at [278, 205] on button "End" at bounding box center [273, 250] width 27 height 13
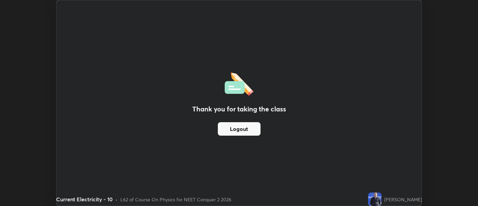
scroll to position [33374, 33102]
